Goal: Task Accomplishment & Management: Manage account settings

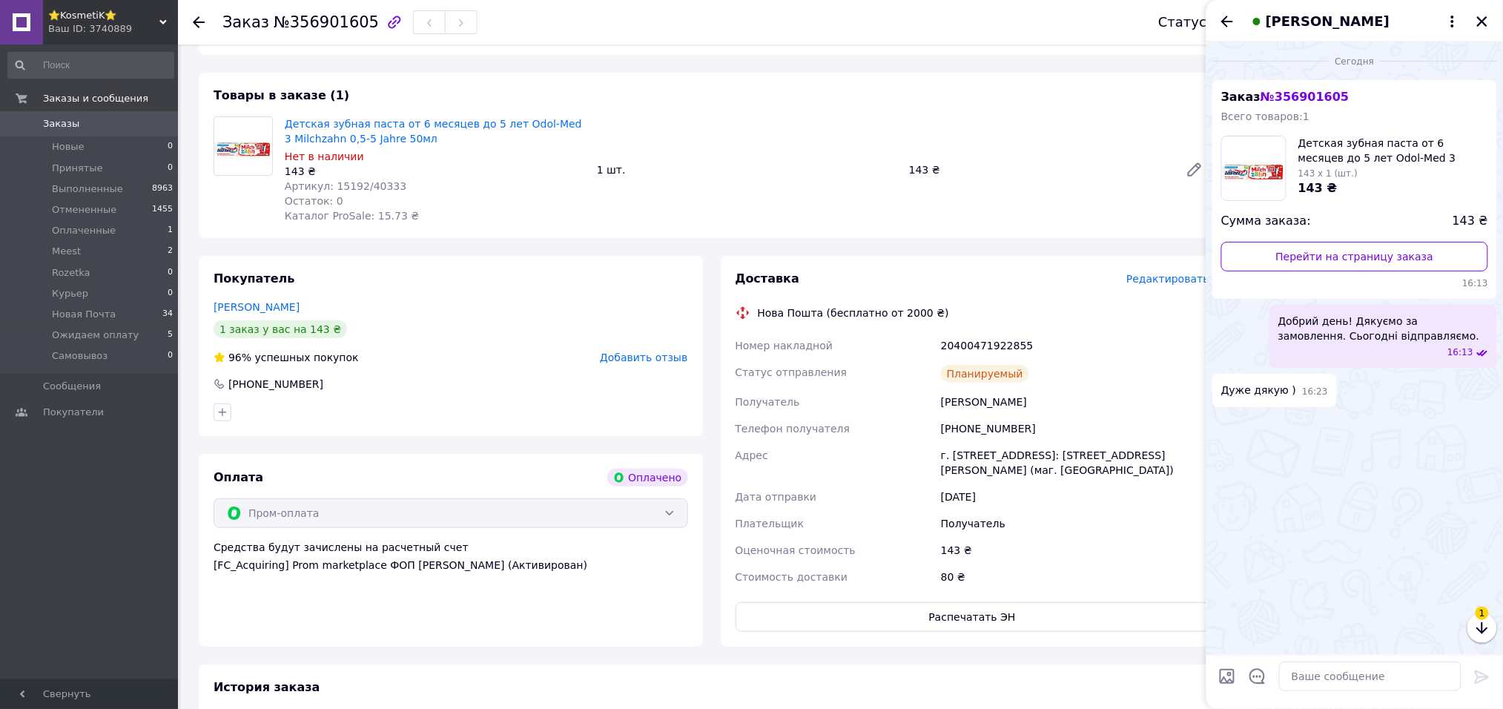
click at [59, 138] on li "Новые 0" at bounding box center [91, 146] width 182 height 21
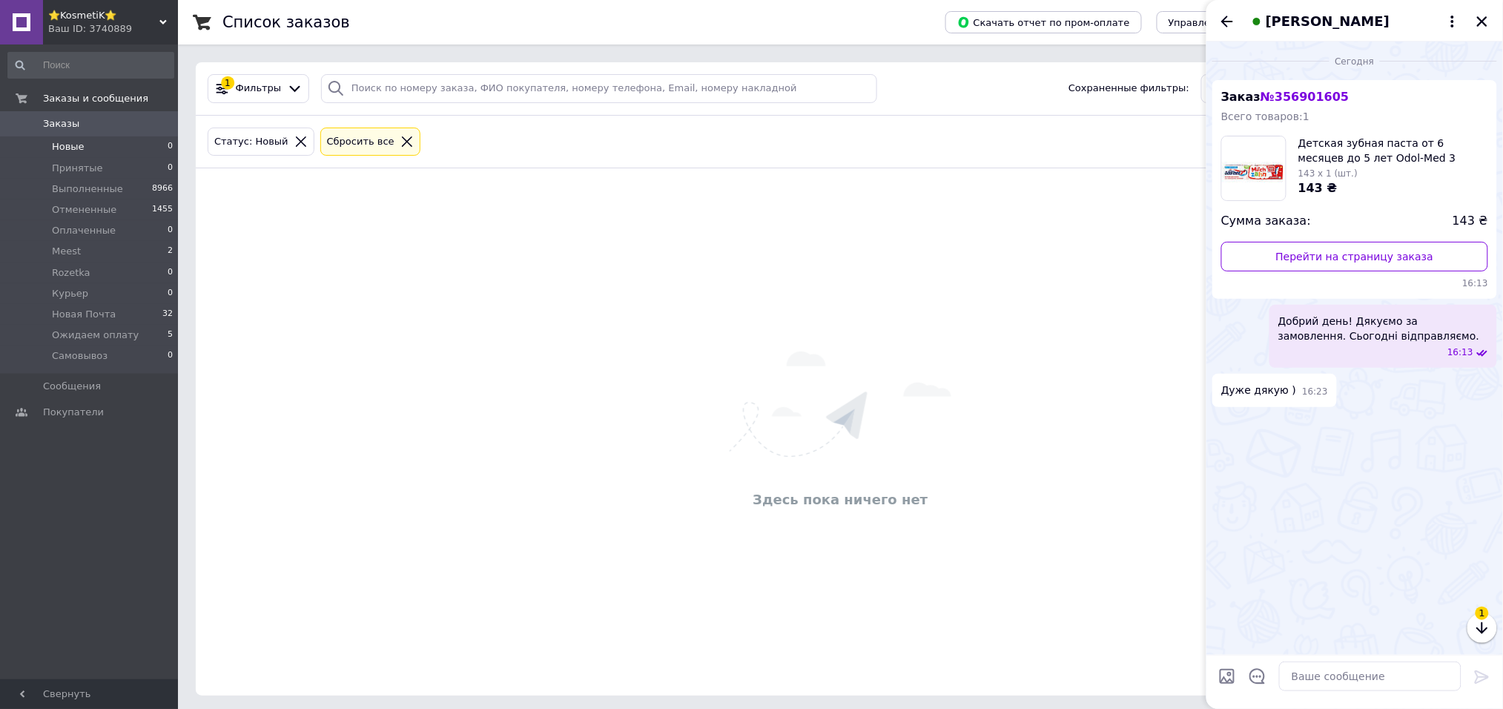
click at [57, 139] on li "Новые 0" at bounding box center [91, 146] width 182 height 21
click at [72, 125] on span "Заказы" at bounding box center [61, 123] width 36 height 13
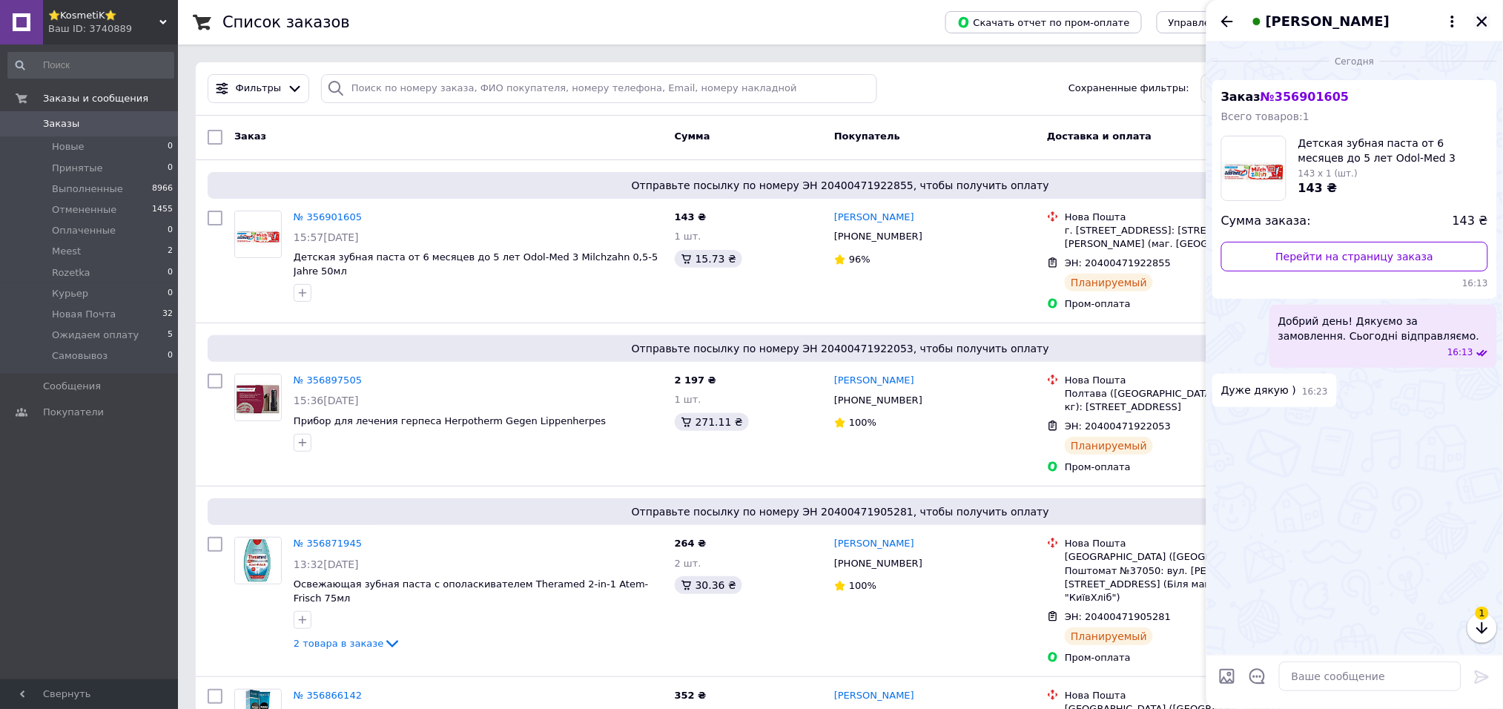
click at [1491, 22] on button "Закрыть" at bounding box center [1483, 22] width 18 height 18
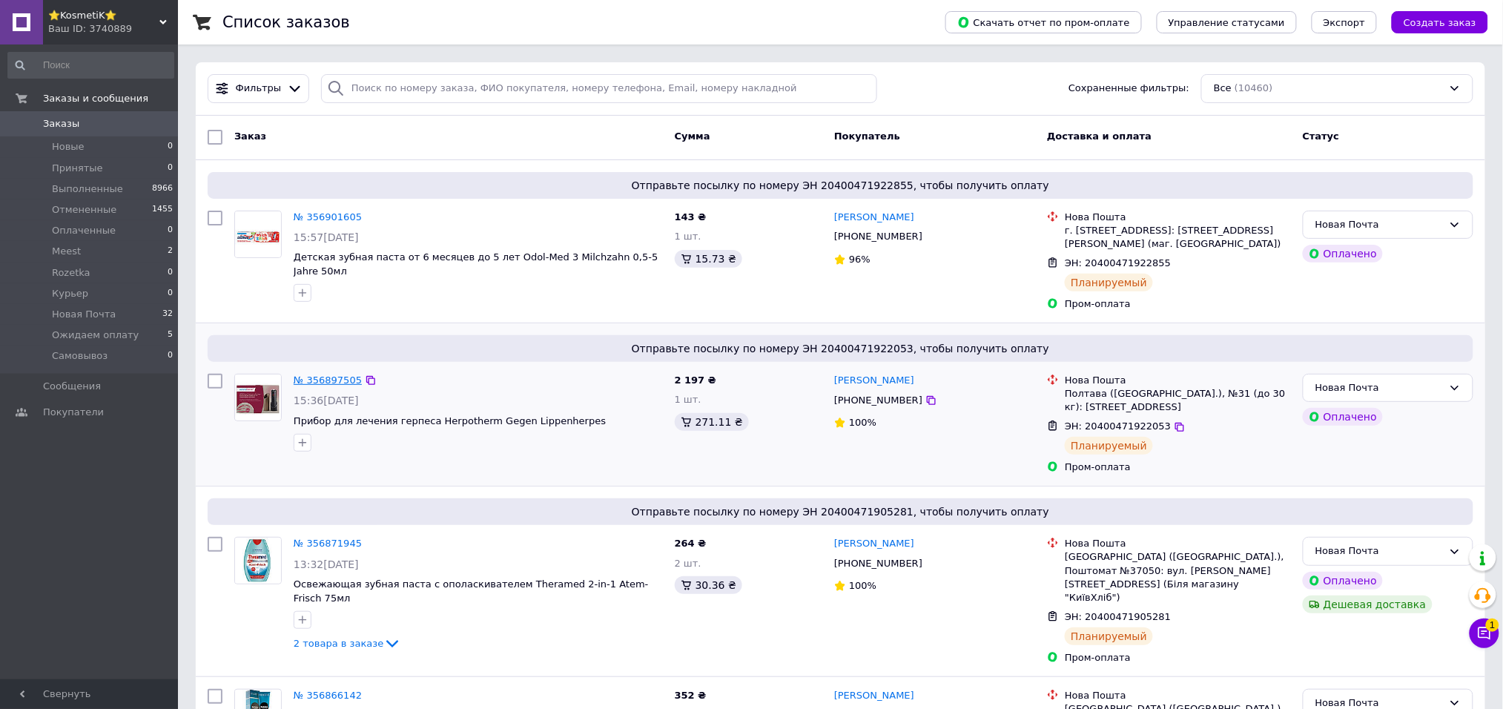
click at [345, 374] on link "№ 356897505" at bounding box center [328, 379] width 68 height 11
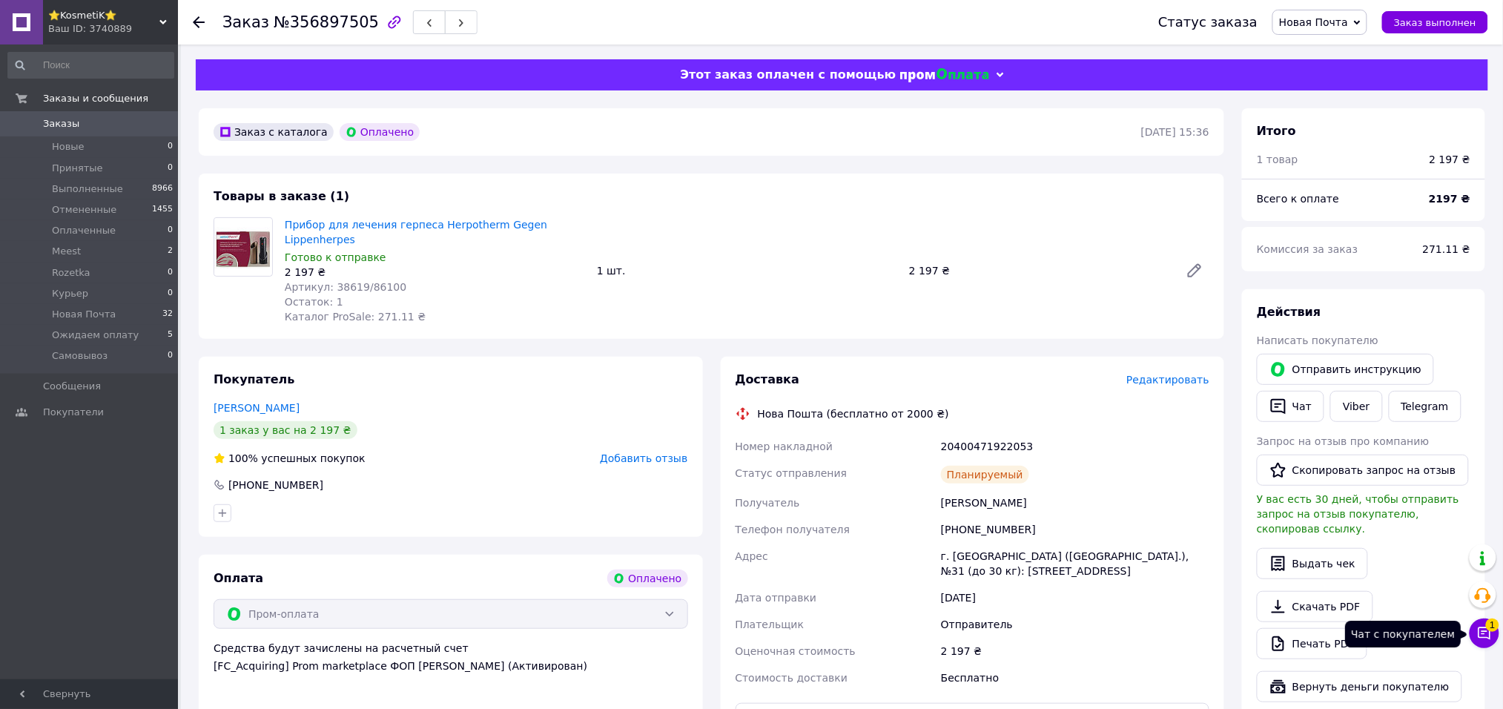
click at [1493, 629] on span "1" at bounding box center [1492, 622] width 13 height 13
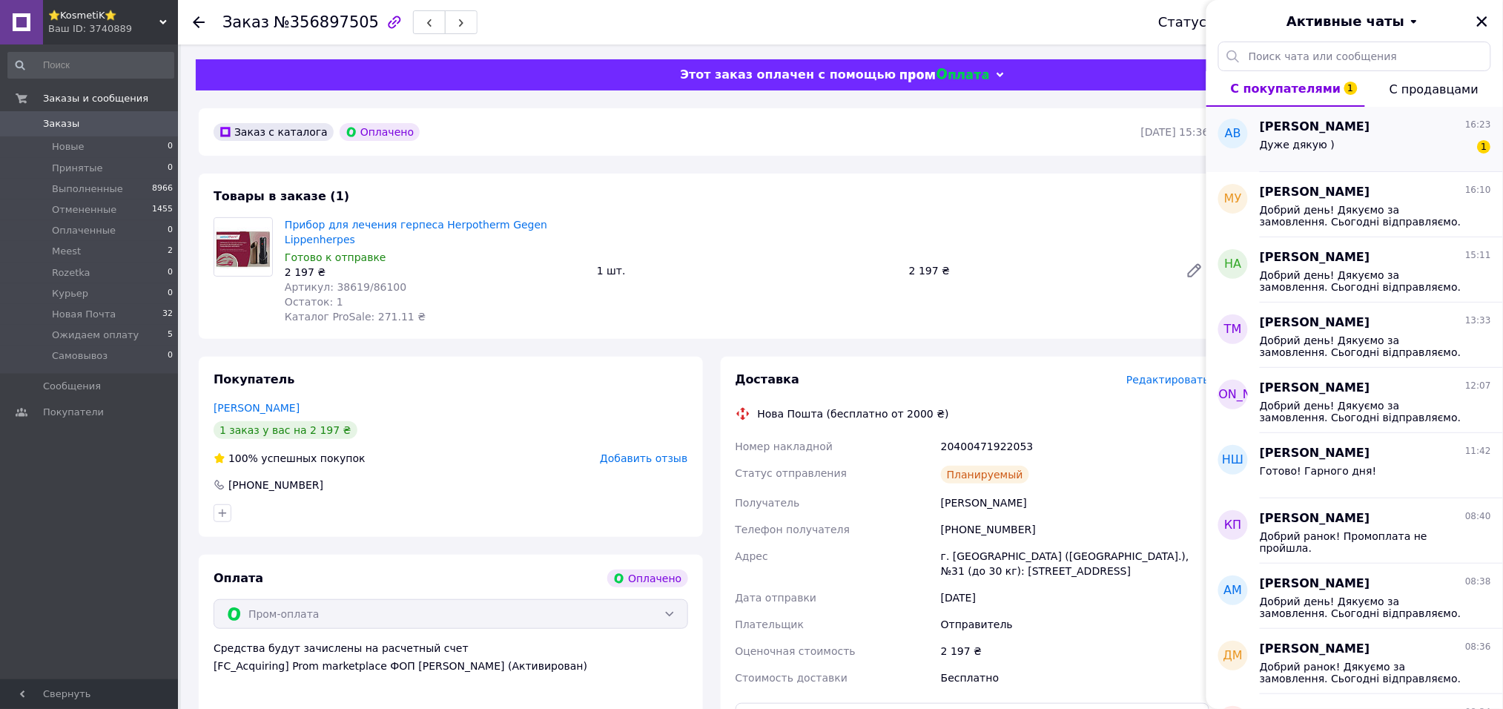
click at [1406, 141] on div "Дуже дякую ) 1" at bounding box center [1375, 148] width 231 height 24
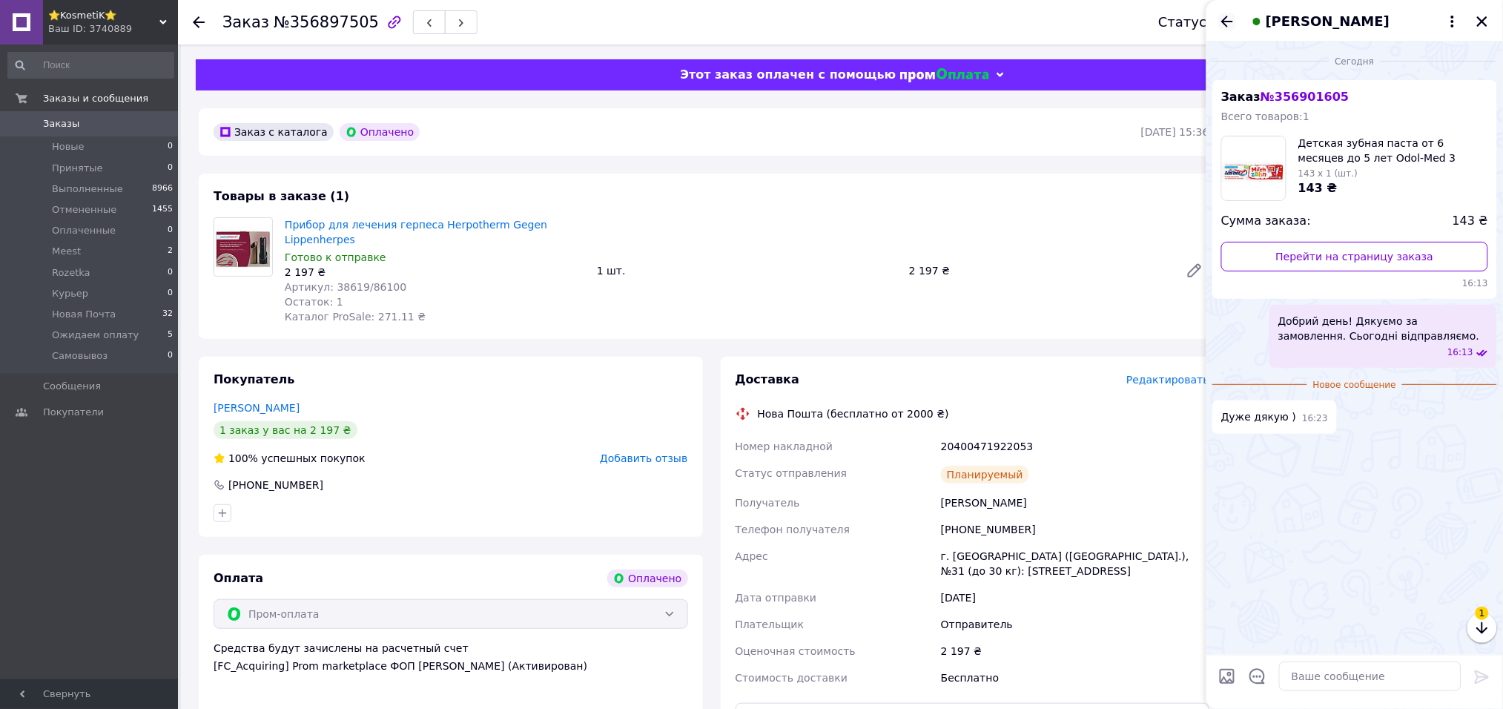
click at [1230, 26] on icon "Назад" at bounding box center [1227, 22] width 18 height 18
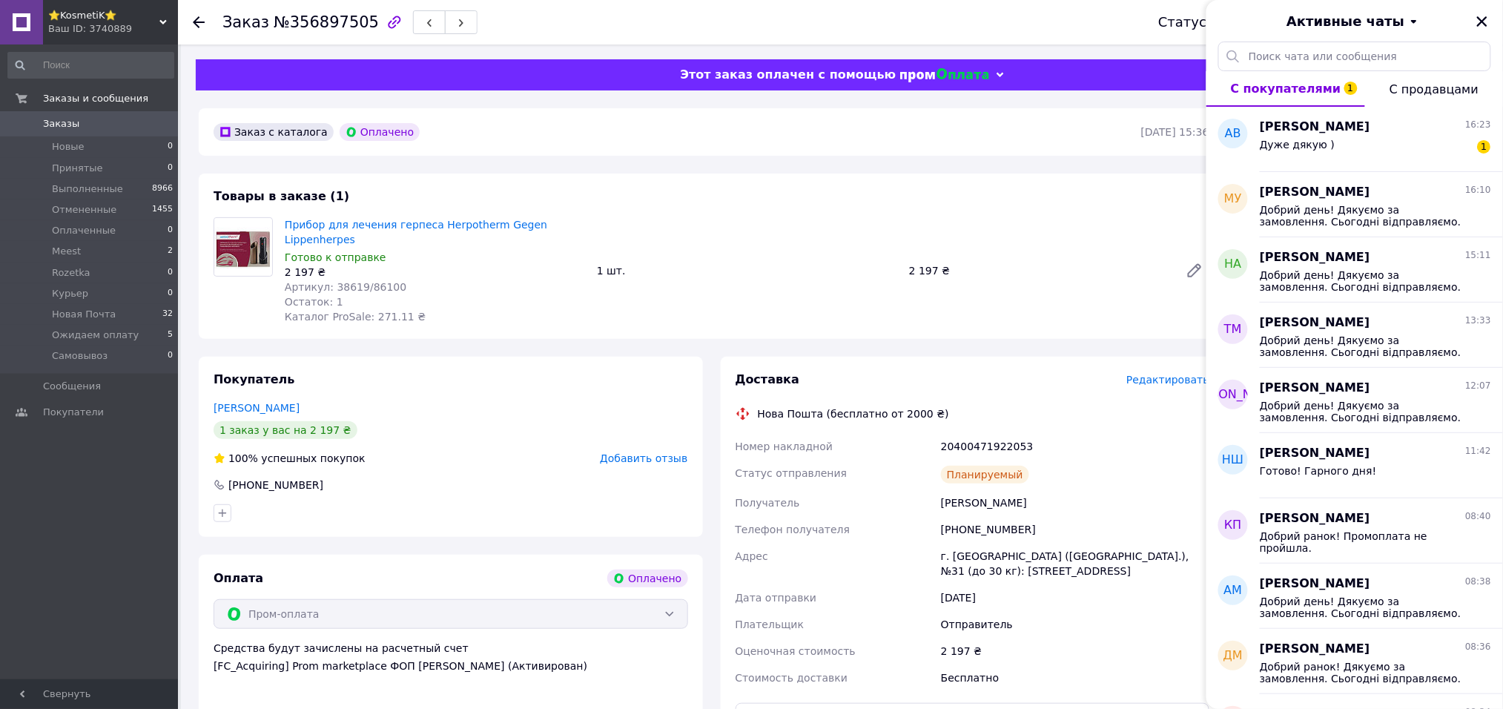
click at [1477, 30] on div at bounding box center [1483, 22] width 18 height 18
click at [1477, 28] on button "Закрыть" at bounding box center [1483, 22] width 18 height 18
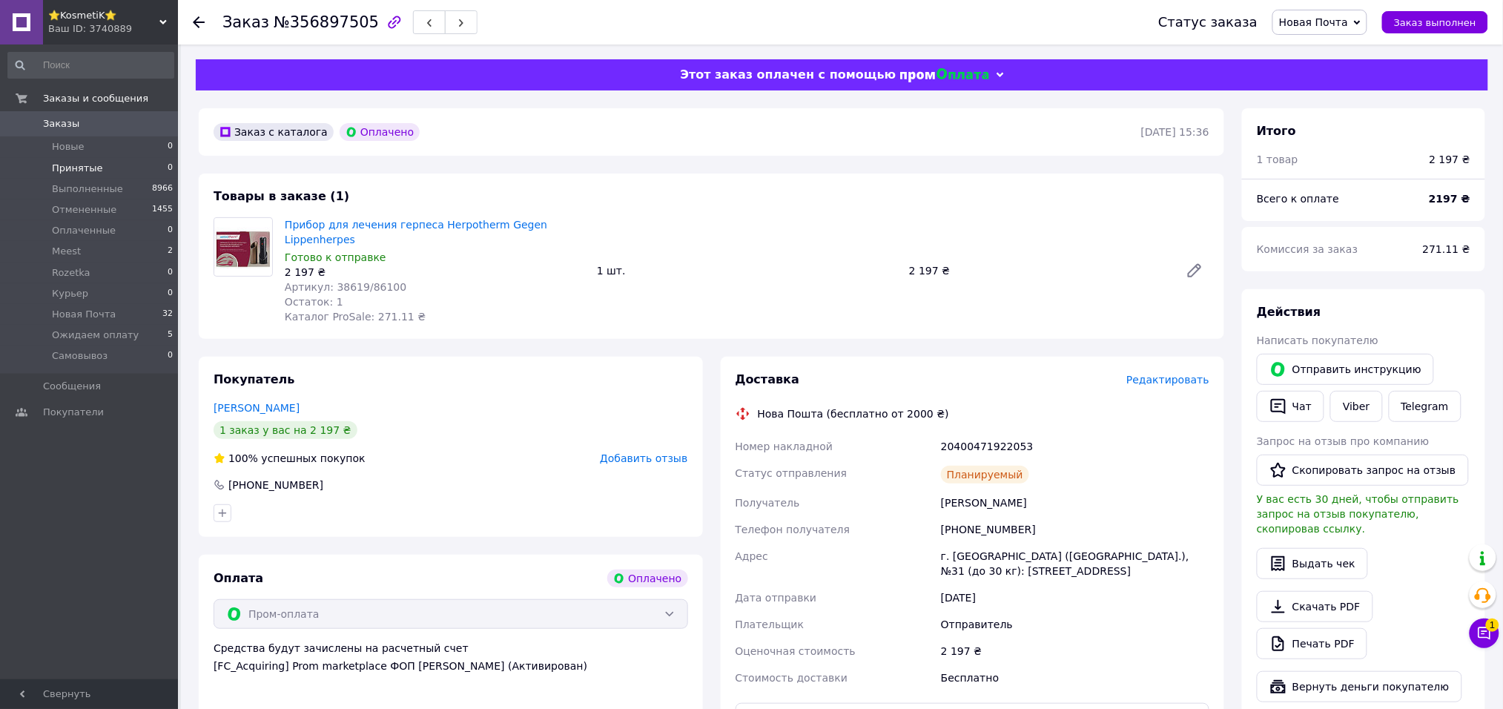
click at [83, 174] on span "Принятые" at bounding box center [77, 168] width 51 height 13
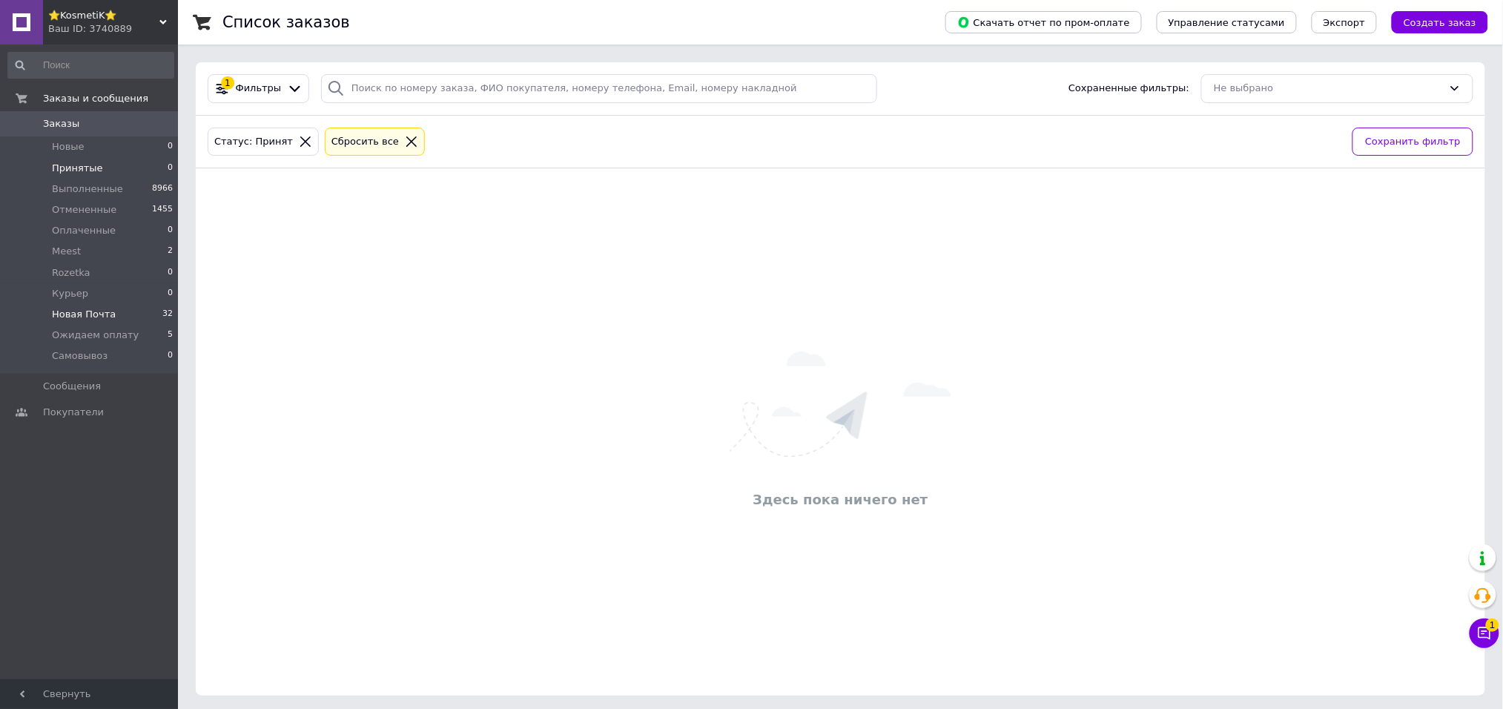
click at [89, 318] on span "Новая Почта" at bounding box center [84, 314] width 64 height 13
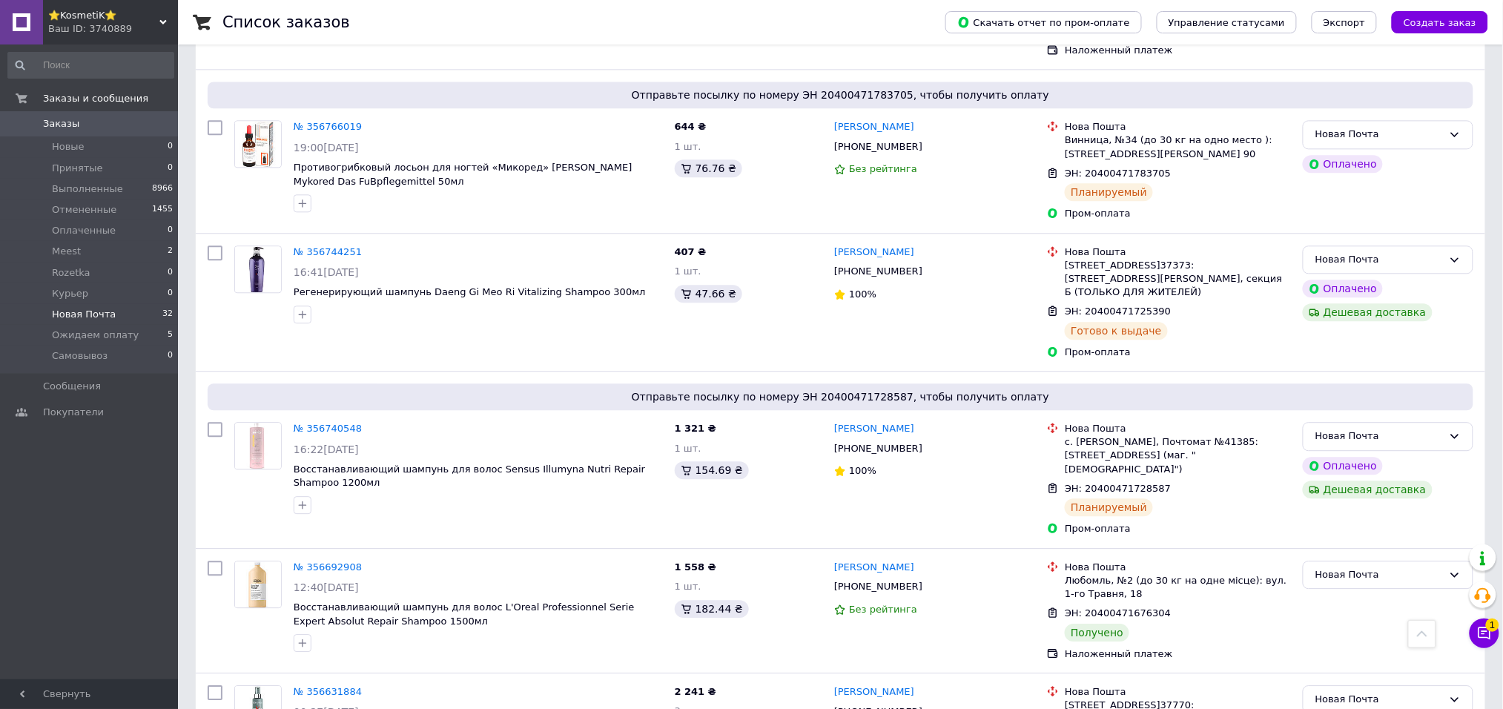
scroll to position [1384, 0]
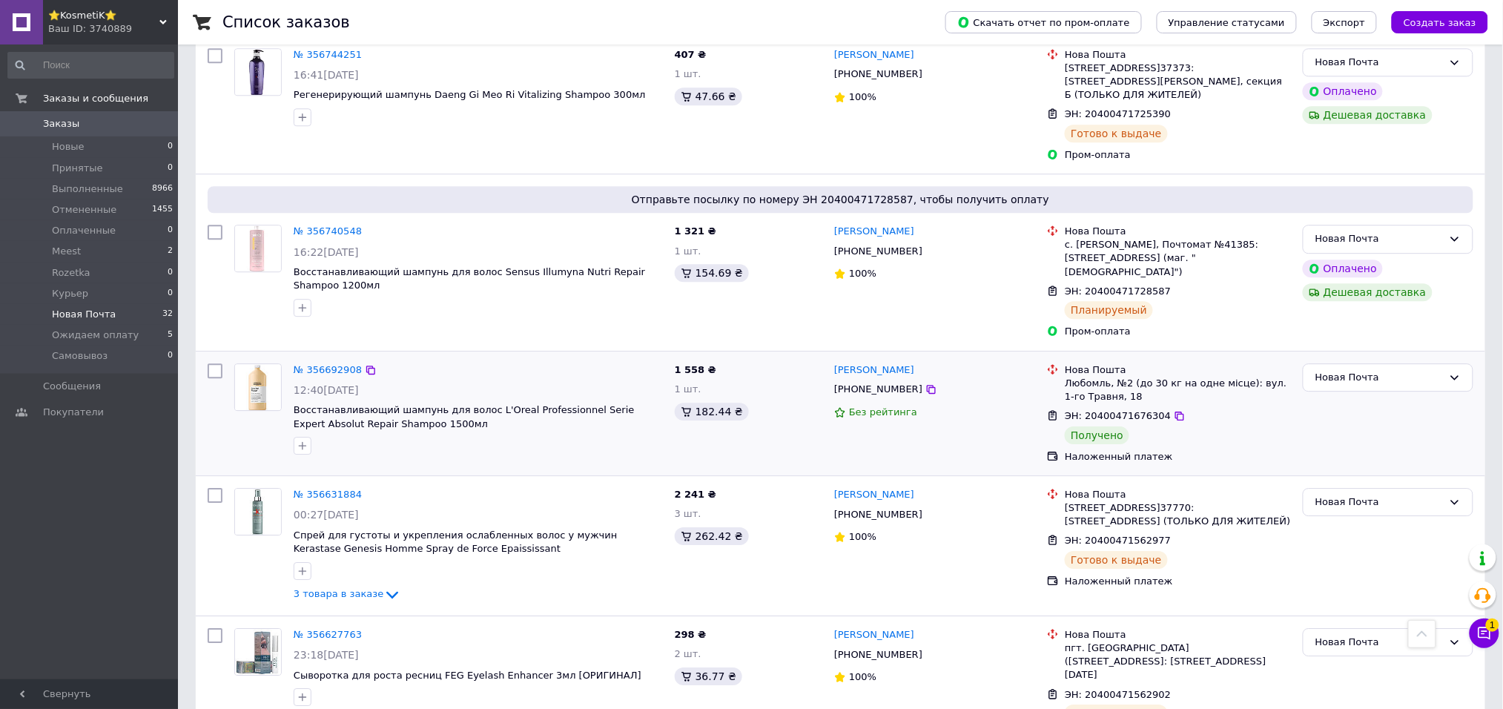
click at [1347, 357] on div "Новая Почта" at bounding box center [1388, 413] width 182 height 112
click at [1344, 370] on div "Новая Почта" at bounding box center [1380, 378] width 128 height 16
click at [1327, 422] on li "Выполнен" at bounding box center [1388, 435] width 169 height 27
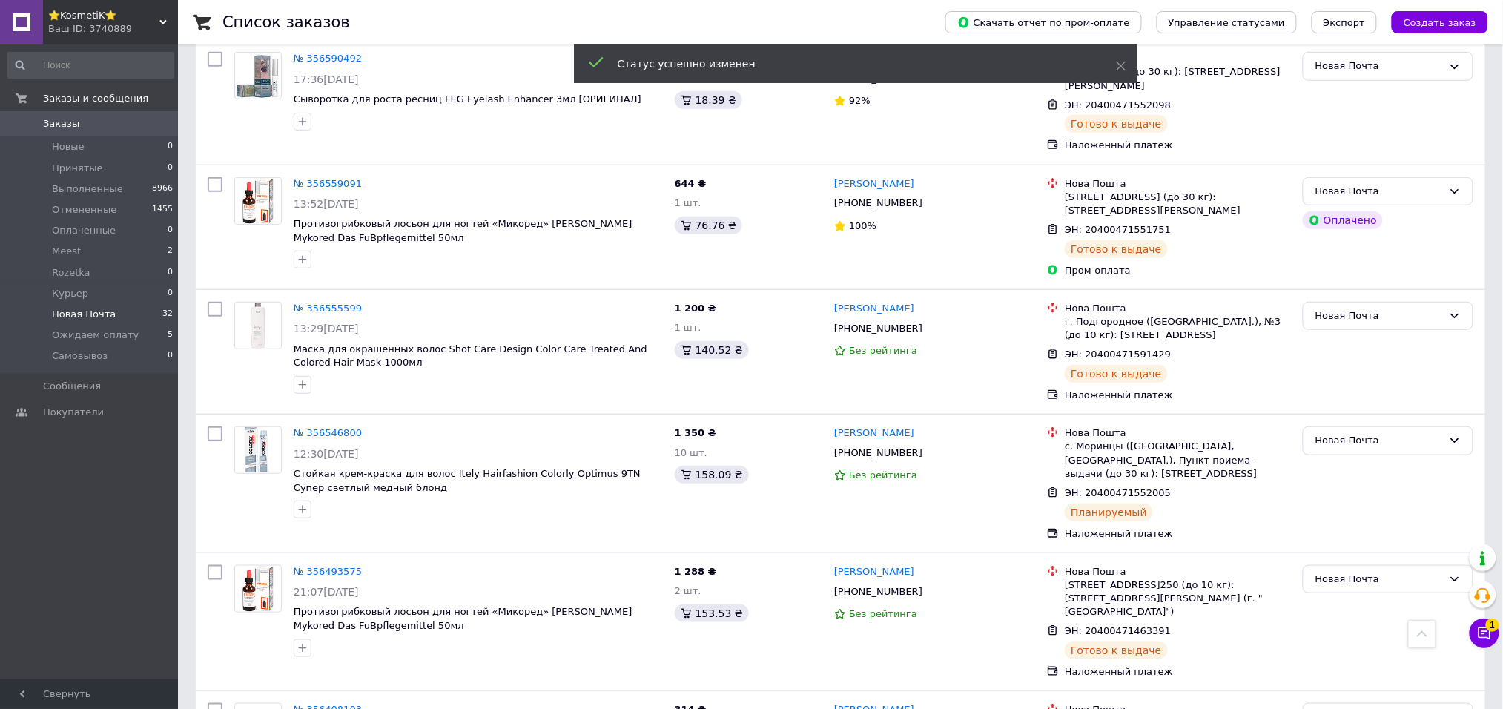
scroll to position [2339, 0]
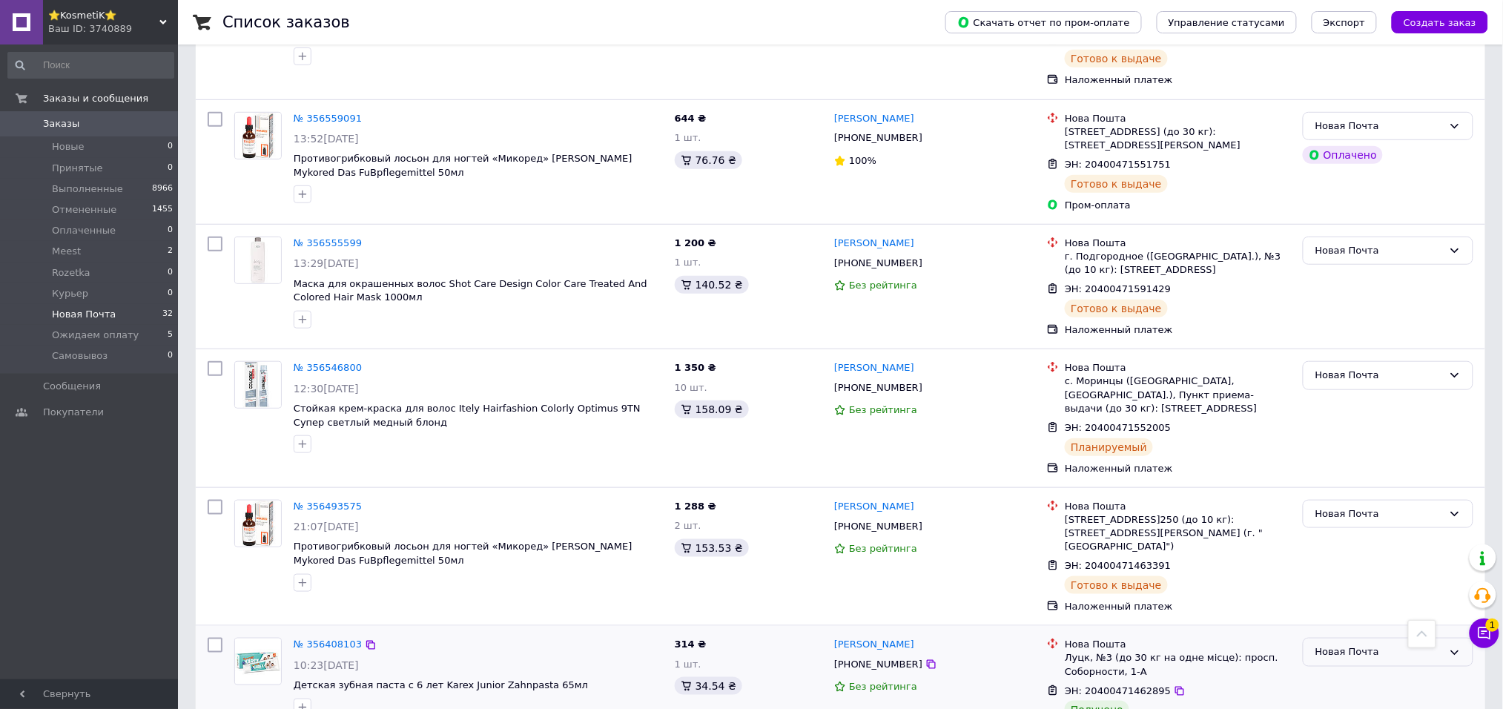
click at [1314, 638] on div "Новая Почта" at bounding box center [1388, 652] width 171 height 29
click at [1320, 696] on li "Выполнен" at bounding box center [1388, 709] width 169 height 27
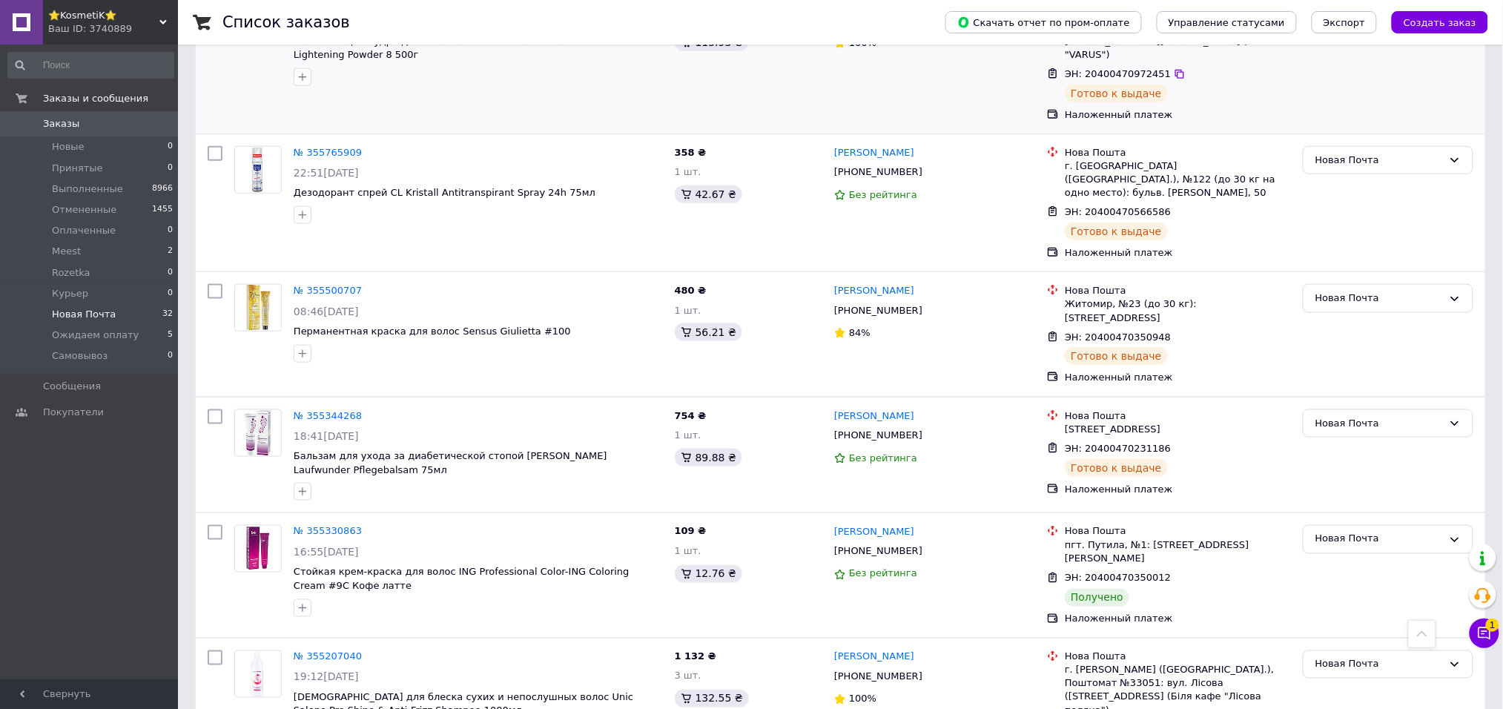
scroll to position [593, 0]
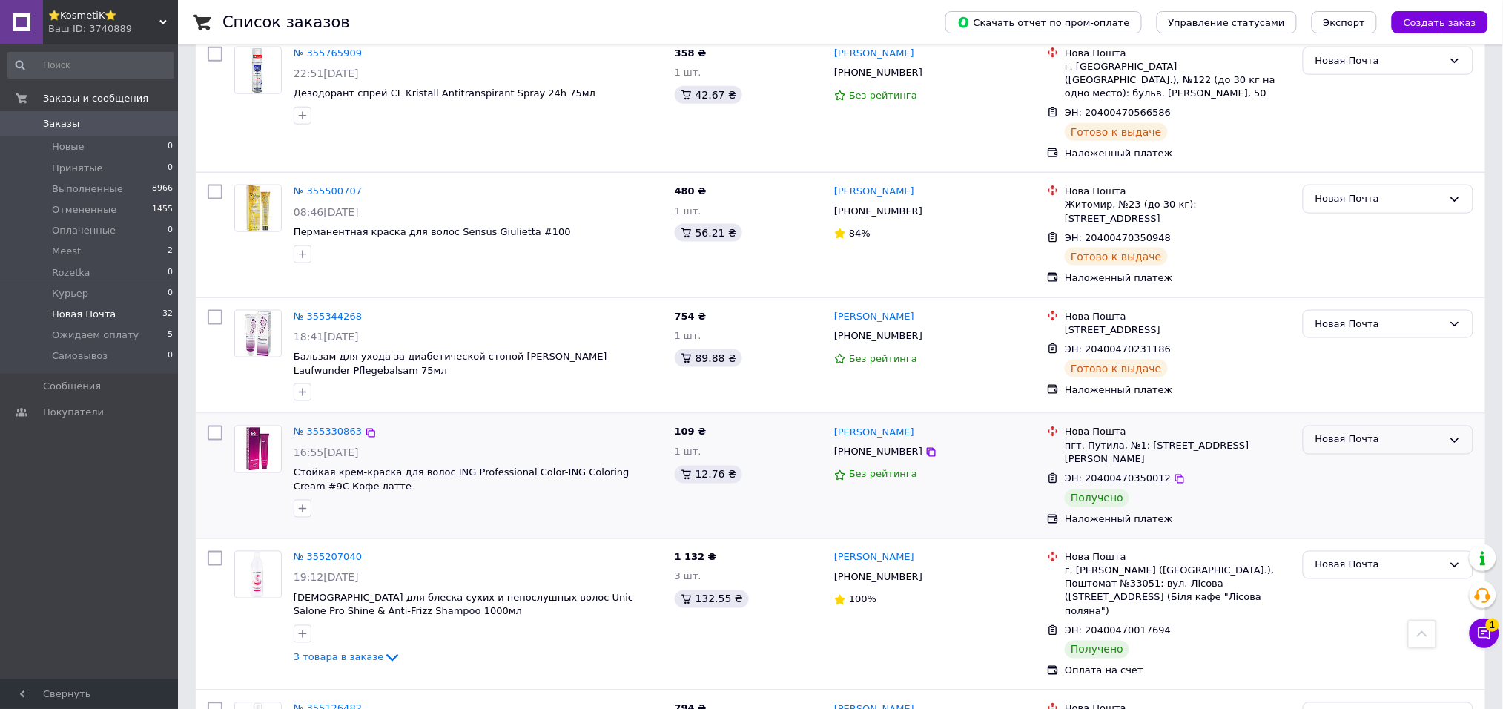
click at [1320, 426] on div "Новая Почта" at bounding box center [1388, 440] width 171 height 29
click at [1316, 485] on li "Выполнен" at bounding box center [1388, 498] width 169 height 27
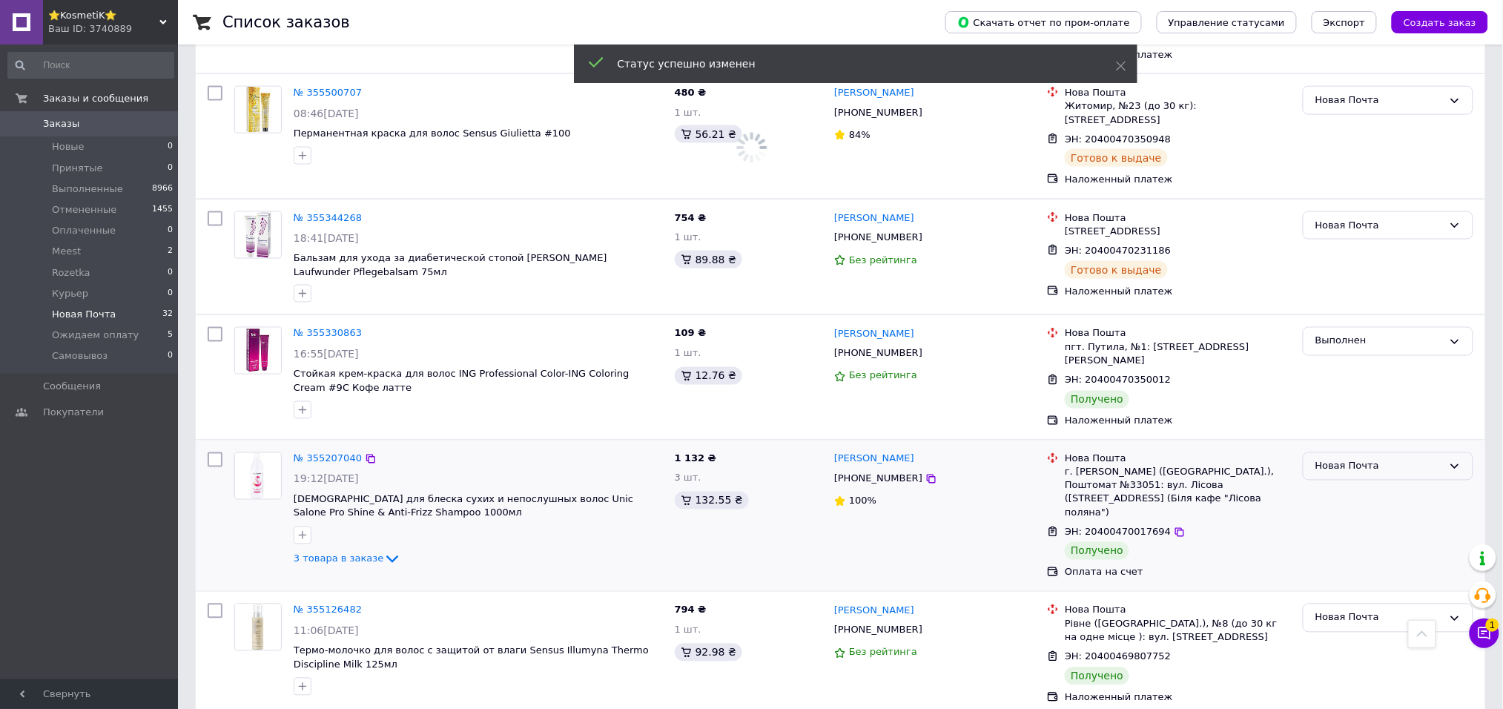
click at [1367, 459] on div "Новая Почта" at bounding box center [1380, 467] width 128 height 16
click at [1339, 511] on li "Выполнен" at bounding box center [1388, 524] width 169 height 27
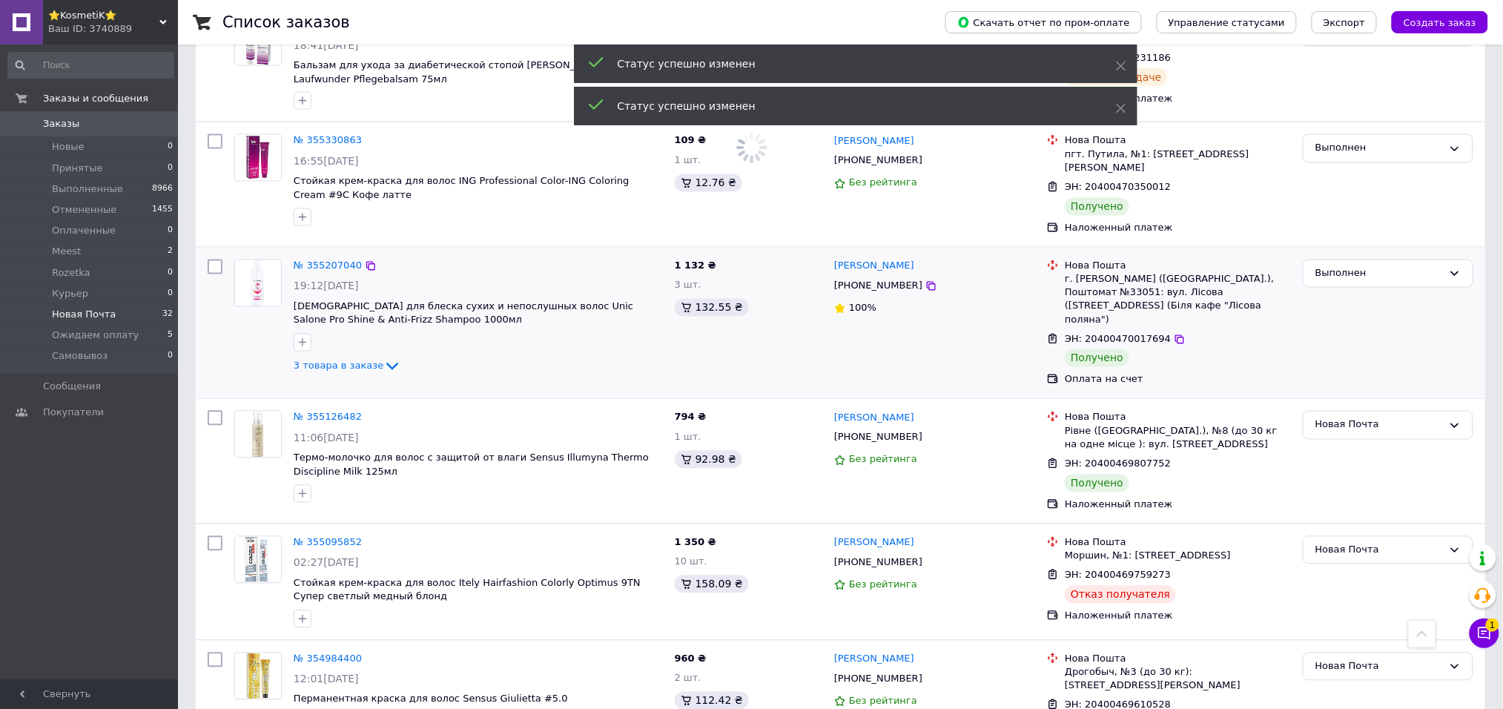
scroll to position [890, 0]
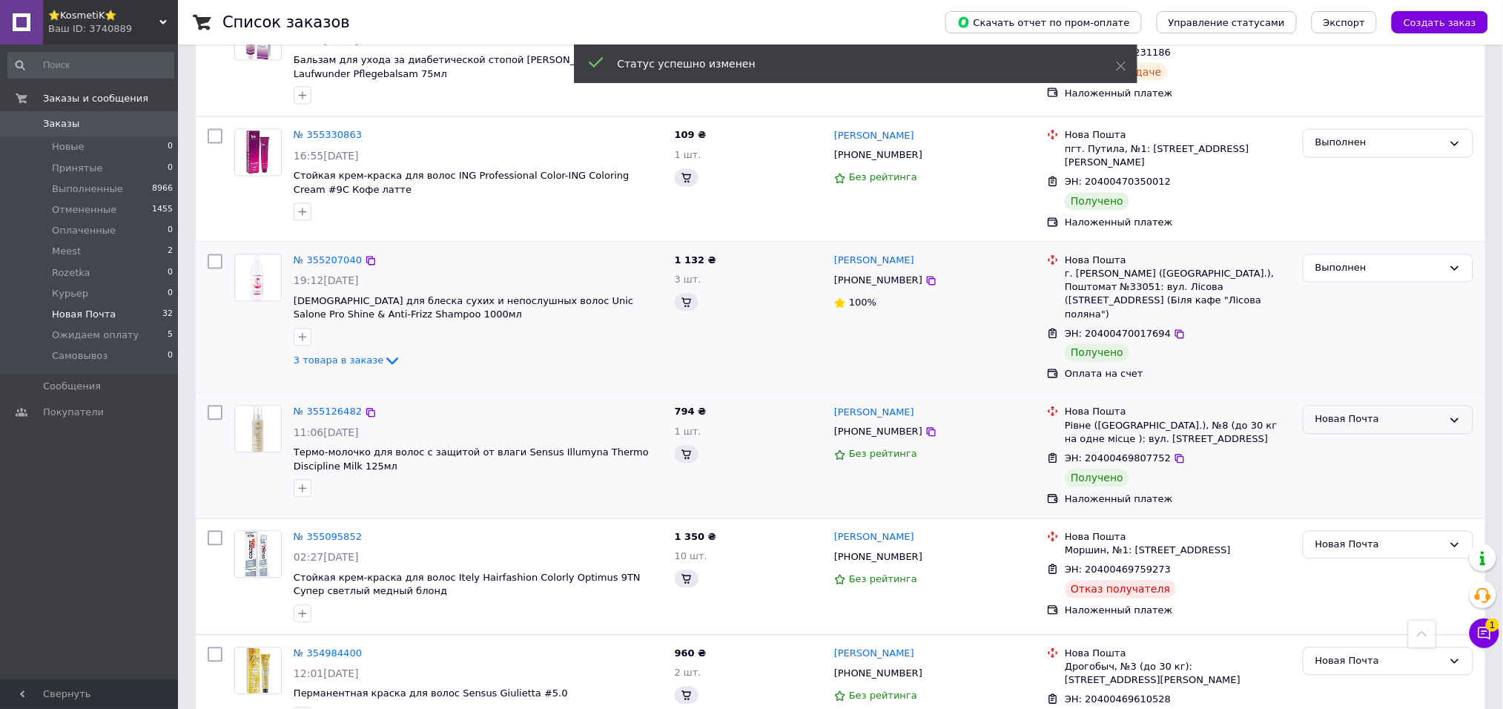
click at [1347, 412] on div "Новая Почта" at bounding box center [1380, 420] width 128 height 16
click at [1331, 465] on li "Выполнен" at bounding box center [1388, 478] width 169 height 27
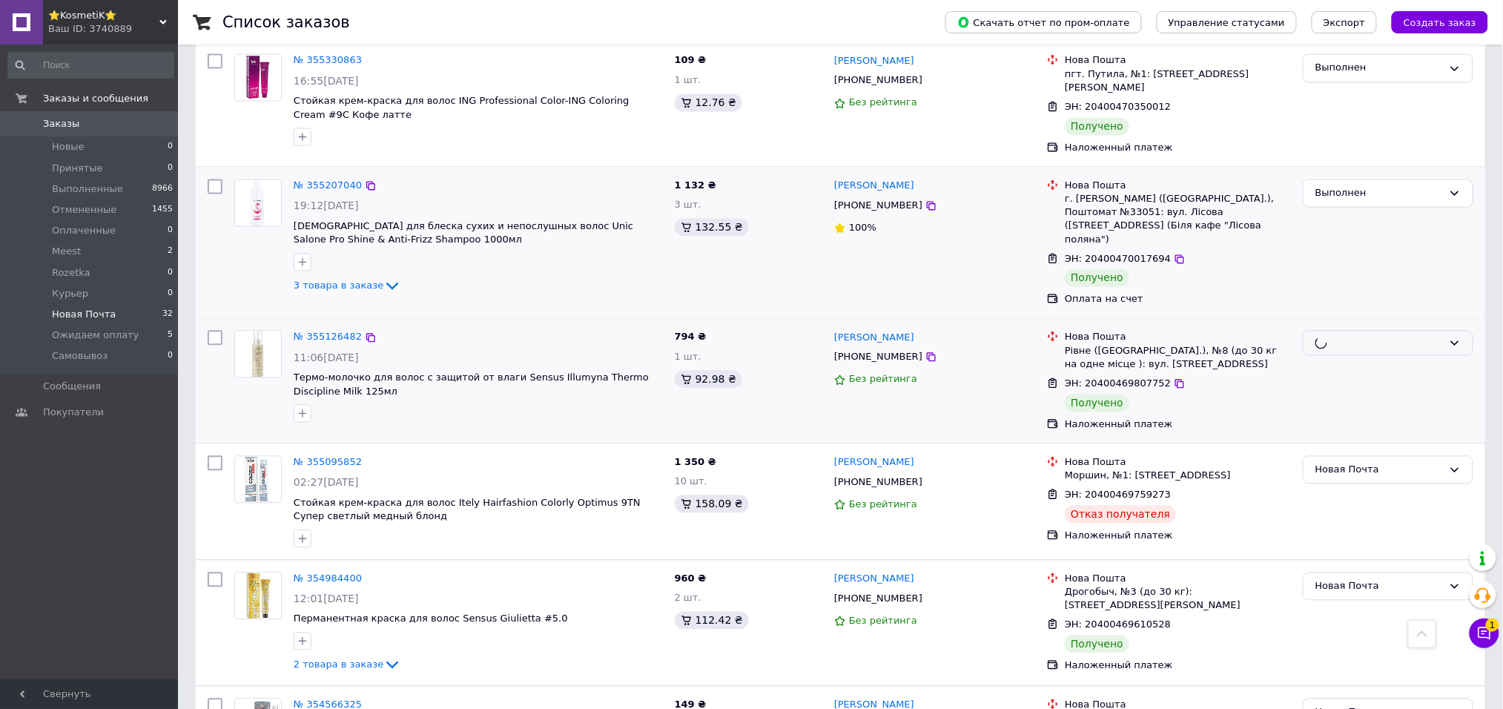
scroll to position [1065, 0]
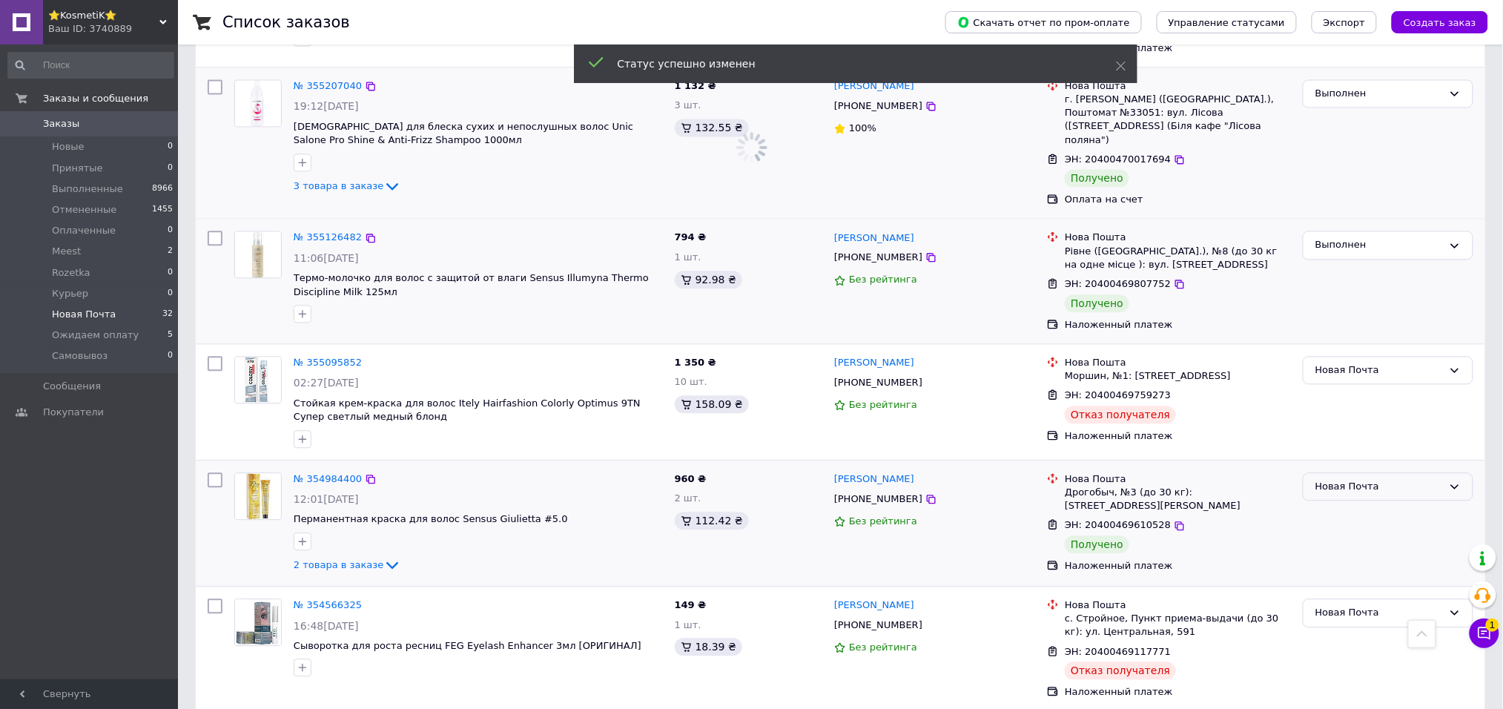
click at [1331, 479] on div "Новая Почта" at bounding box center [1380, 487] width 128 height 16
click at [1321, 531] on li "Выполнен" at bounding box center [1388, 544] width 169 height 27
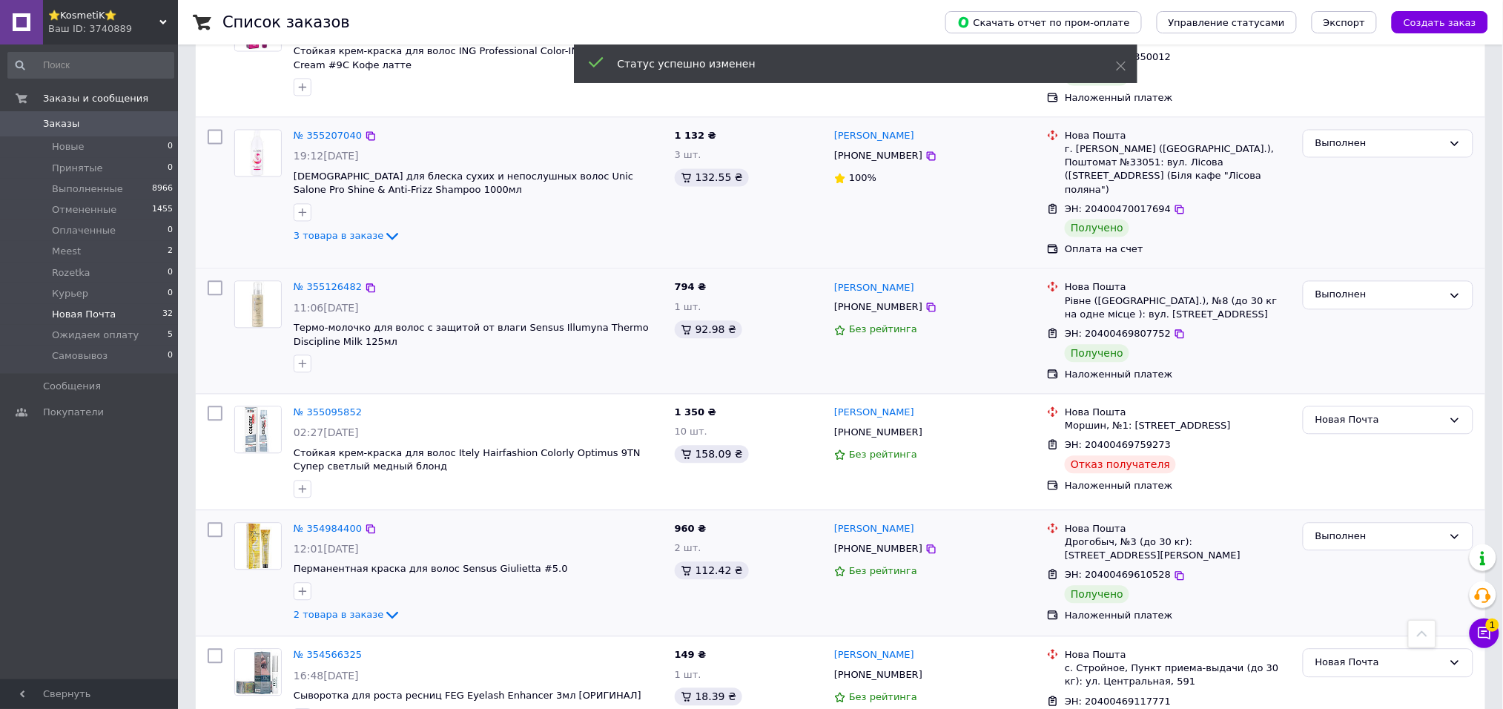
scroll to position [966, 0]
